Goal: Check status: Check status

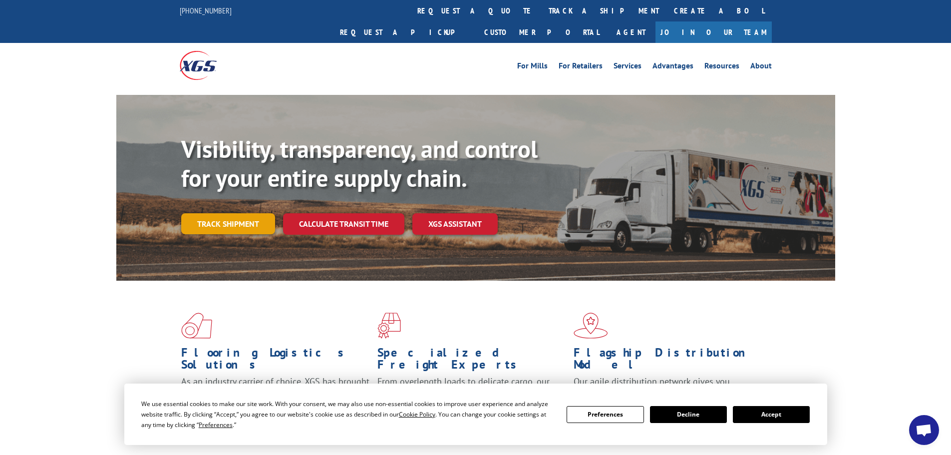
click at [244, 213] on link "Track shipment" at bounding box center [228, 223] width 94 height 21
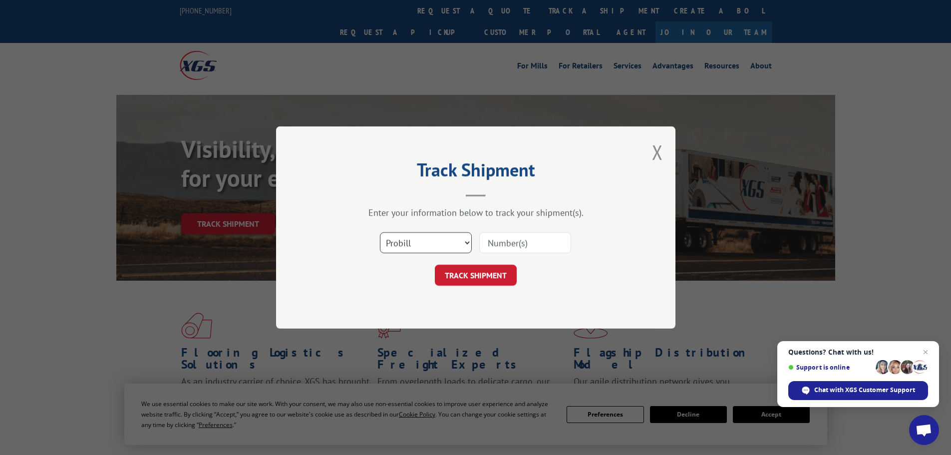
click at [470, 244] on select "Select category... Probill BOL PO" at bounding box center [426, 242] width 92 height 21
select select "po"
click at [380, 232] on select "Select category... Probill BOL PO" at bounding box center [426, 242] width 92 height 21
click at [508, 239] on input at bounding box center [525, 242] width 92 height 21
type input "31537051"
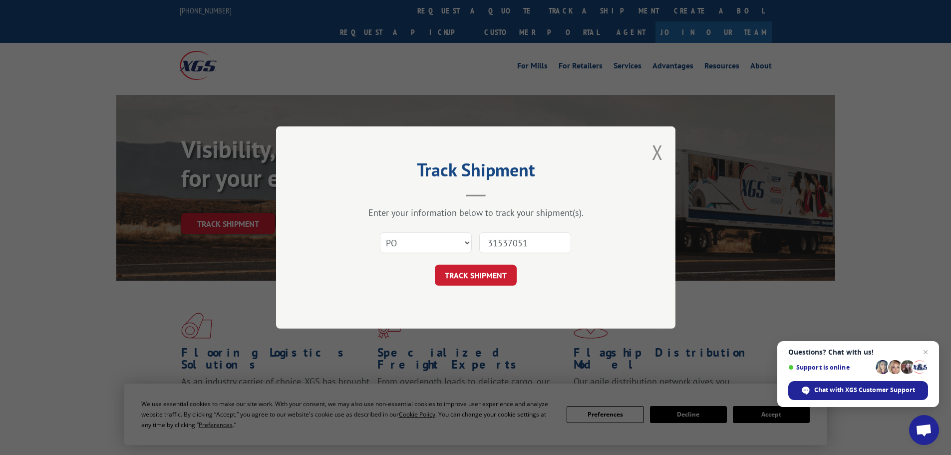
click at [435, 265] on button "TRACK SHIPMENT" at bounding box center [476, 275] width 82 height 21
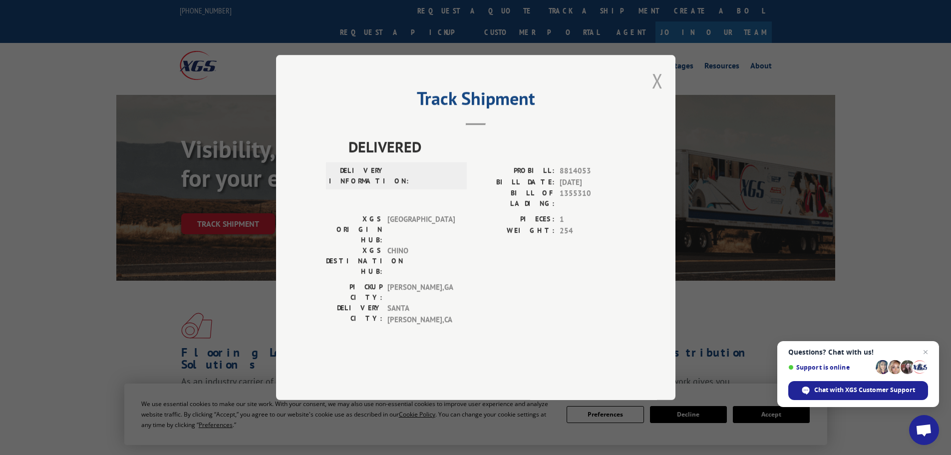
click at [657, 94] on button "Close modal" at bounding box center [657, 80] width 11 height 26
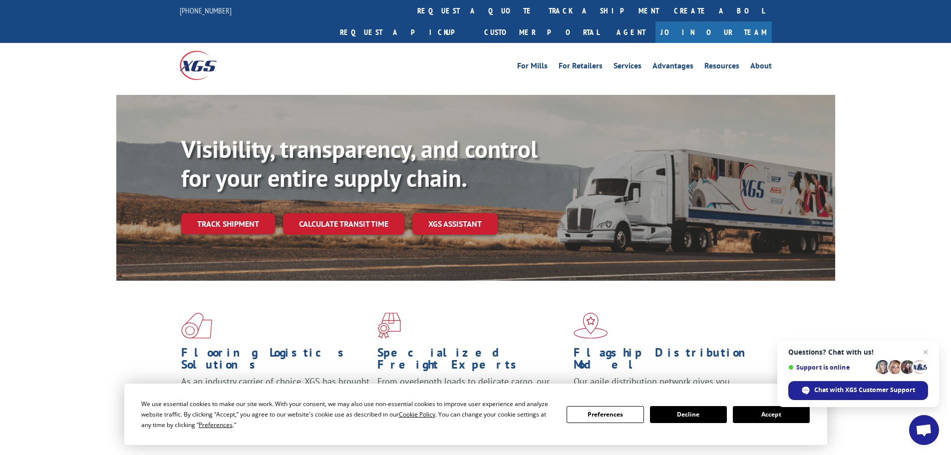
click at [750, 411] on button "Accept" at bounding box center [771, 414] width 77 height 17
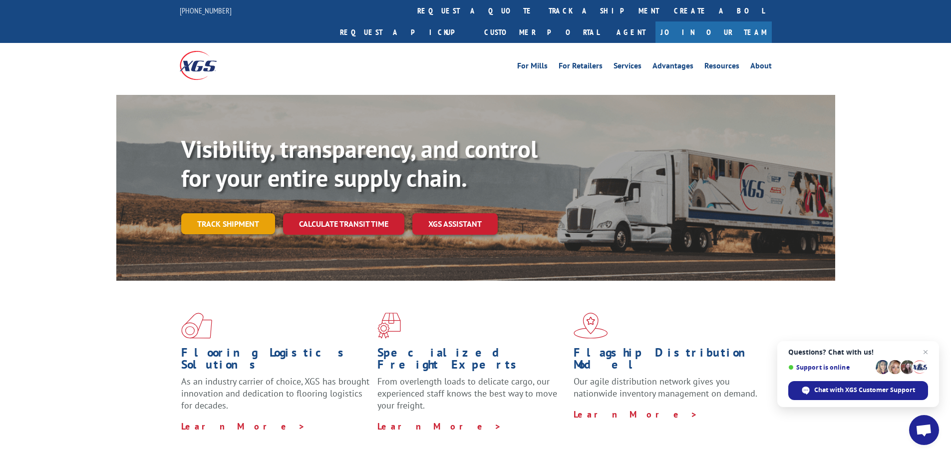
click at [234, 213] on link "Track shipment" at bounding box center [228, 223] width 94 height 21
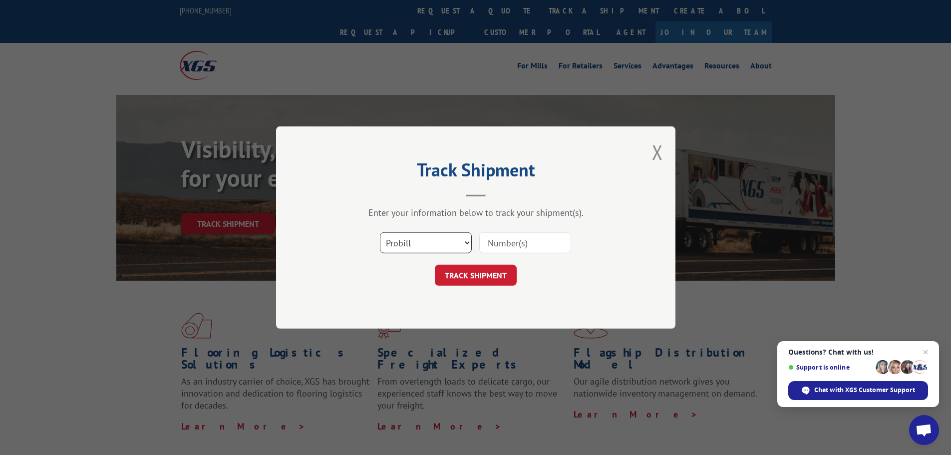
click at [455, 241] on select "Select category... Probill BOL PO" at bounding box center [426, 242] width 92 height 21
select select "po"
click at [380, 232] on select "Select category... Probill BOL PO" at bounding box center [426, 242] width 92 height 21
click at [495, 242] on input at bounding box center [525, 242] width 92 height 21
